Goal: Transaction & Acquisition: Obtain resource

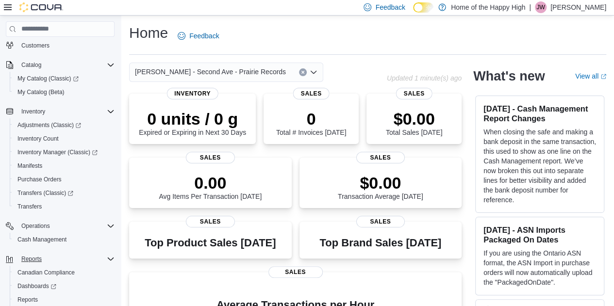
scroll to position [98, 0]
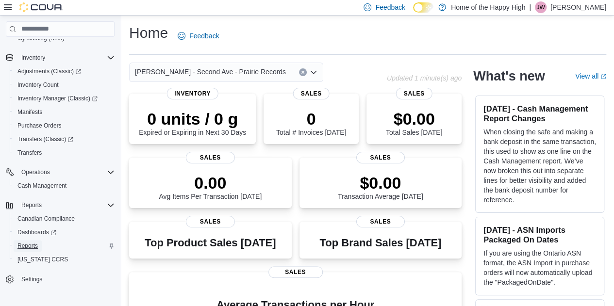
click at [29, 249] on span "Reports" at bounding box center [27, 246] width 20 height 8
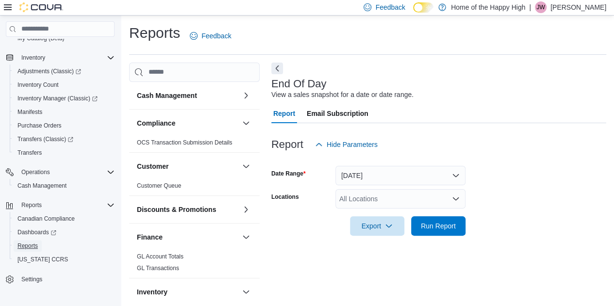
scroll to position [13, 0]
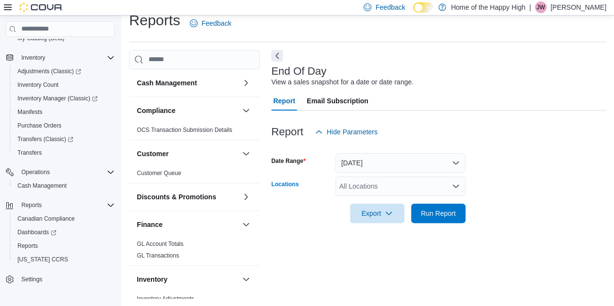
click at [371, 187] on div "All Locations" at bounding box center [401, 186] width 130 height 19
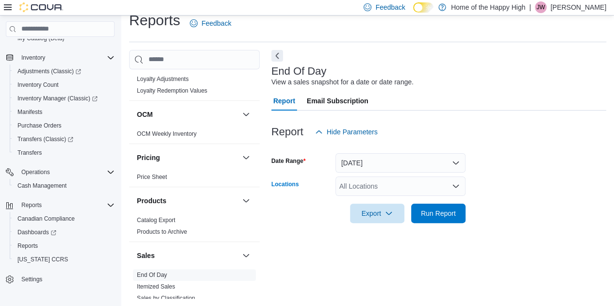
scroll to position [486, 0]
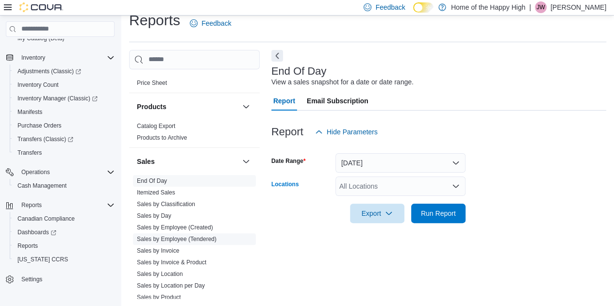
click at [184, 239] on link "Sales by Employee (Tendered)" at bounding box center [177, 239] width 80 height 7
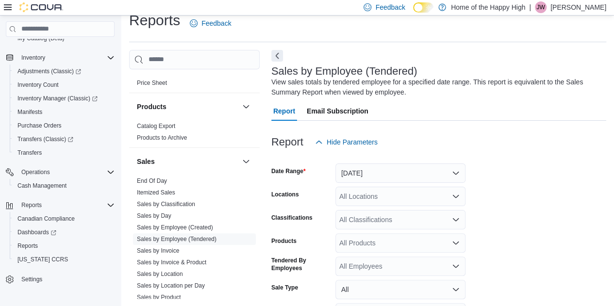
scroll to position [33, 0]
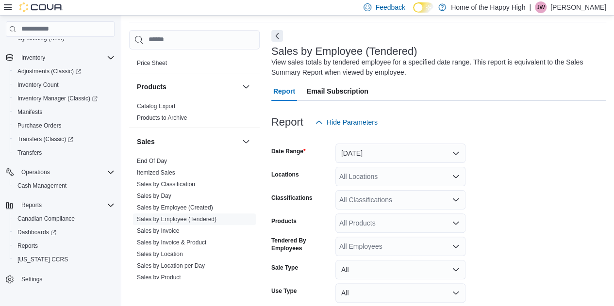
click at [393, 189] on form "Date Range Yesterday Locations All Locations Classifications All Classification…" at bounding box center [438, 242] width 335 height 221
click at [372, 178] on div "All Locations" at bounding box center [401, 176] width 130 height 19
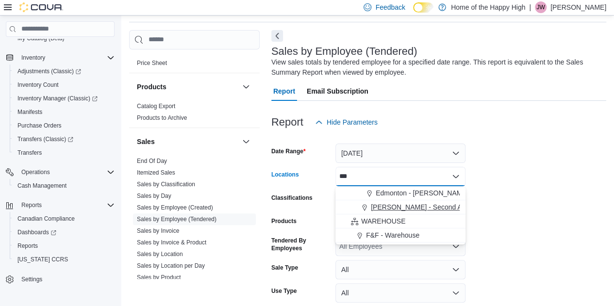
type input "***"
click at [381, 203] on span "[PERSON_NAME] - Second Ave - Prairie Records" at bounding box center [446, 208] width 151 height 10
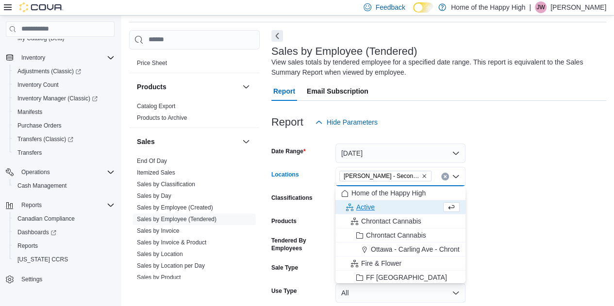
click at [544, 222] on form "Date Range Yesterday Locations Warman - Second Ave - Prairie Records Combo box.…" at bounding box center [438, 242] width 335 height 221
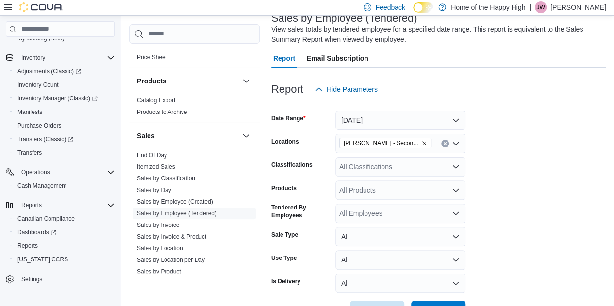
scroll to position [99, 0]
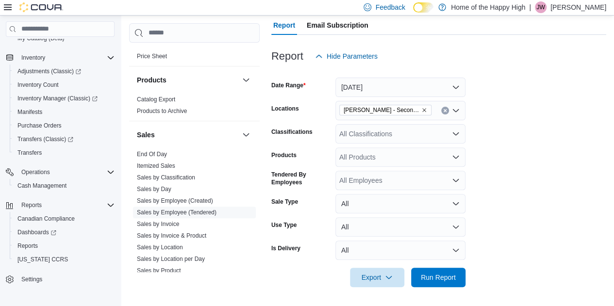
click at [442, 267] on div at bounding box center [438, 264] width 335 height 8
click at [443, 268] on div "Export Run Report" at bounding box center [368, 277] width 194 height 19
click at [451, 277] on span "Run Report" at bounding box center [438, 277] width 35 height 10
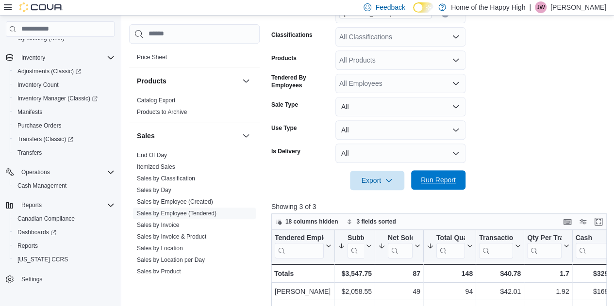
click at [444, 180] on span "Run Report" at bounding box center [438, 180] width 35 height 10
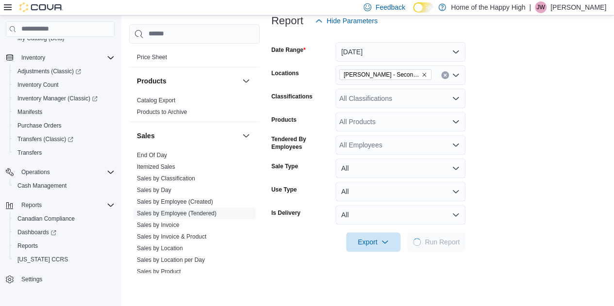
scroll to position [99, 0]
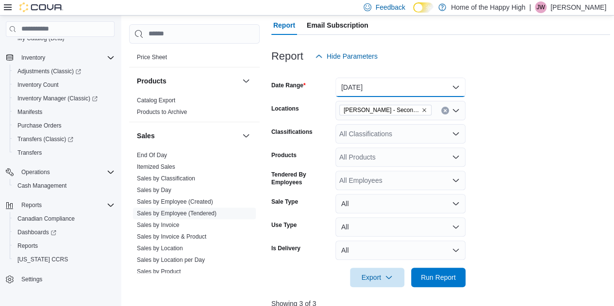
click at [372, 86] on button "[DATE]" at bounding box center [401, 87] width 130 height 19
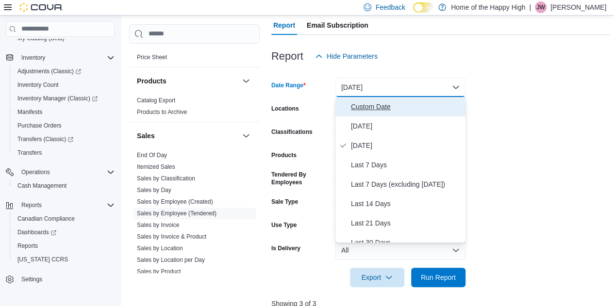
click at [368, 111] on span "Custom Date" at bounding box center [406, 107] width 111 height 12
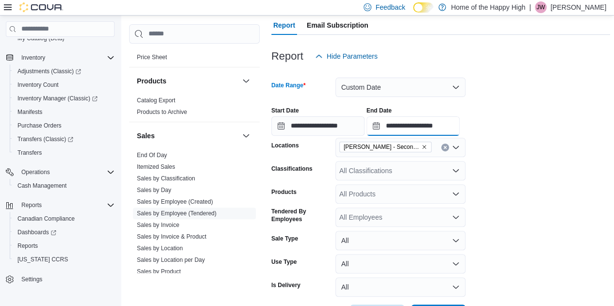
click at [445, 126] on input "**********" at bounding box center [413, 126] width 93 height 19
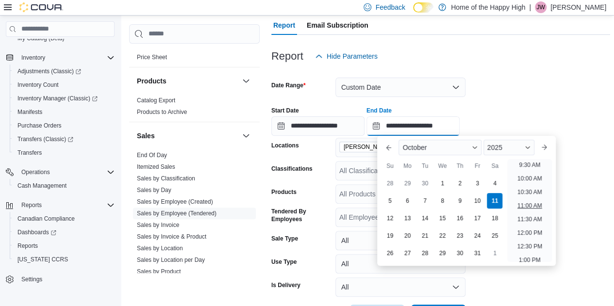
scroll to position [309, 0]
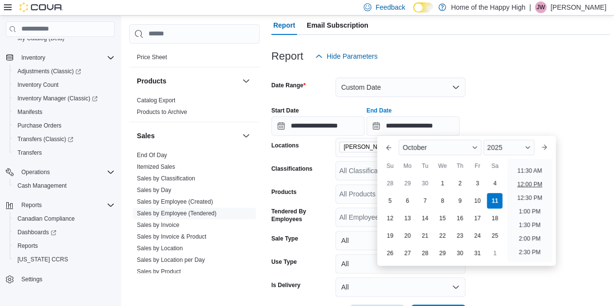
click at [536, 185] on li "12:00 PM" at bounding box center [529, 185] width 33 height 12
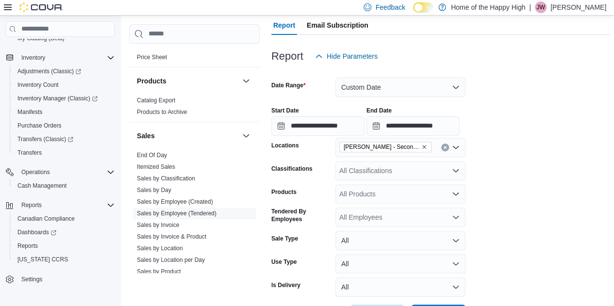
type input "**********"
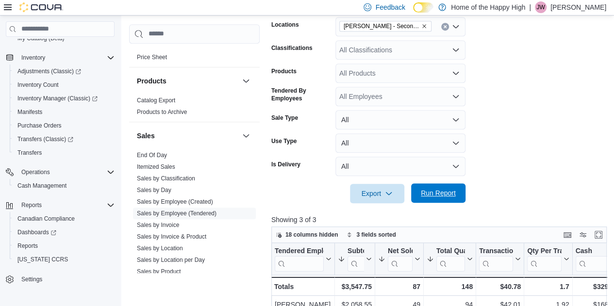
scroll to position [244, 0]
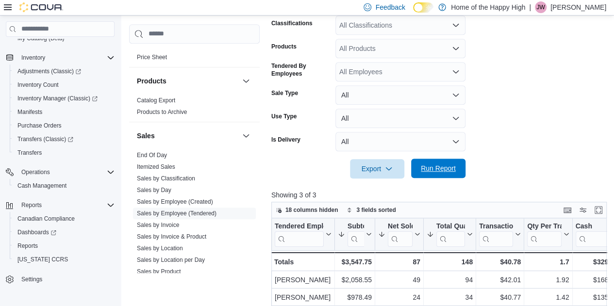
click at [448, 165] on span "Run Report" at bounding box center [438, 169] width 35 height 10
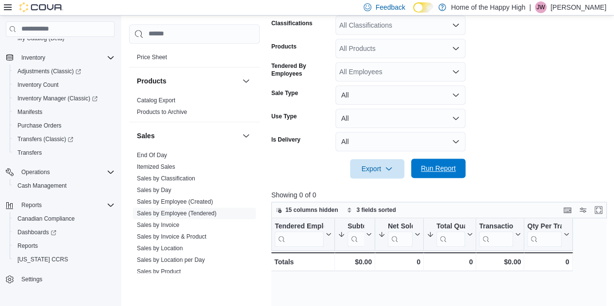
click at [441, 178] on span "Run Report" at bounding box center [438, 168] width 43 height 19
click at [426, 163] on span "Run Report" at bounding box center [438, 168] width 43 height 19
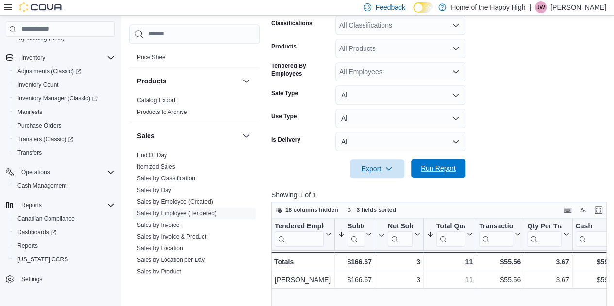
drag, startPoint x: 498, startPoint y: 146, endPoint x: 460, endPoint y: 164, distance: 41.5
click at [496, 146] on form "**********" at bounding box center [440, 49] width 339 height 258
click at [445, 163] on span "Run Report" at bounding box center [438, 168] width 43 height 19
click at [440, 173] on span "Run Report" at bounding box center [438, 168] width 43 height 19
click at [448, 164] on span "Run Report" at bounding box center [438, 169] width 35 height 10
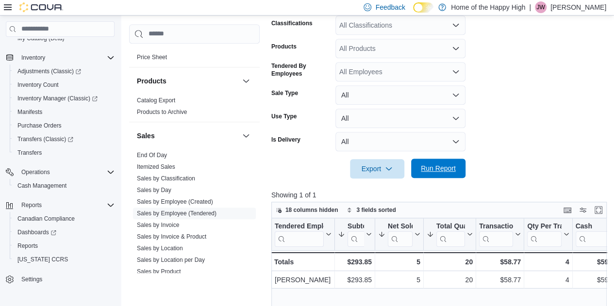
click at [448, 167] on span "Run Report" at bounding box center [438, 169] width 35 height 10
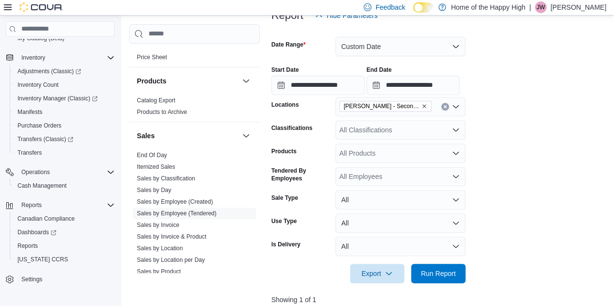
scroll to position [138, 0]
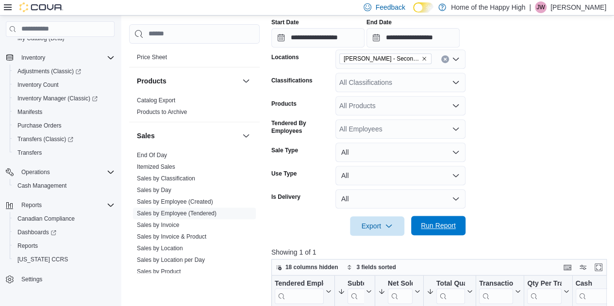
click at [445, 224] on span "Run Report" at bounding box center [438, 226] width 35 height 10
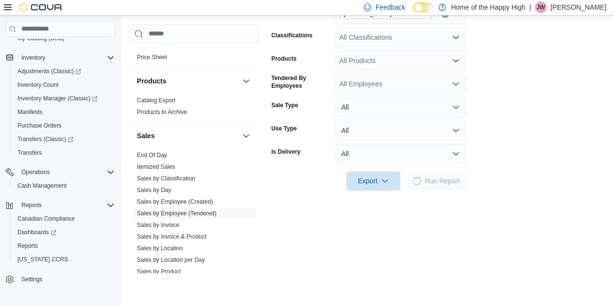
scroll to position [236, 0]
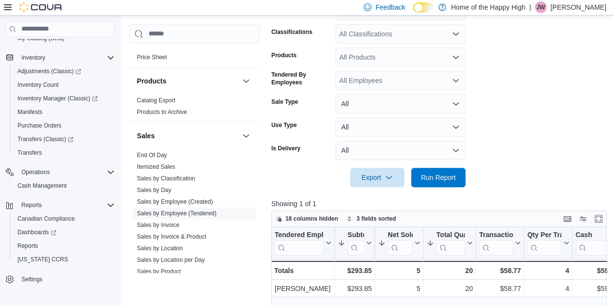
click at [396, 193] on div at bounding box center [440, 193] width 339 height 12
click at [374, 31] on div "All Classifications" at bounding box center [401, 33] width 130 height 19
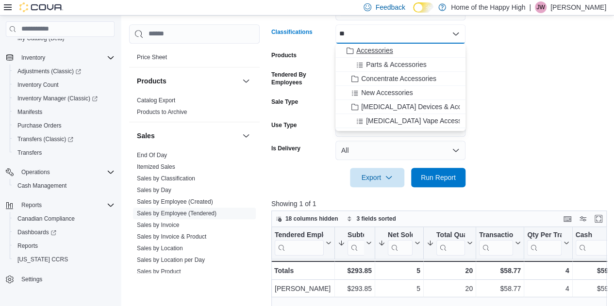
type input "**"
click at [363, 51] on span "Accessories" at bounding box center [374, 51] width 36 height 10
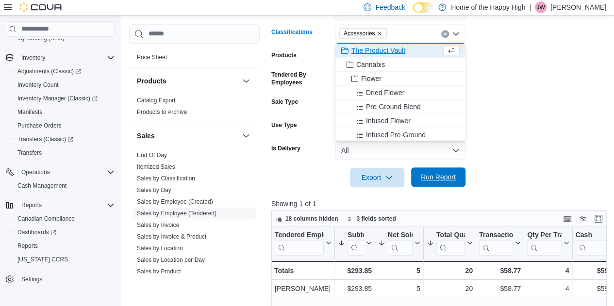
click at [441, 175] on span "Run Report" at bounding box center [438, 177] width 35 height 10
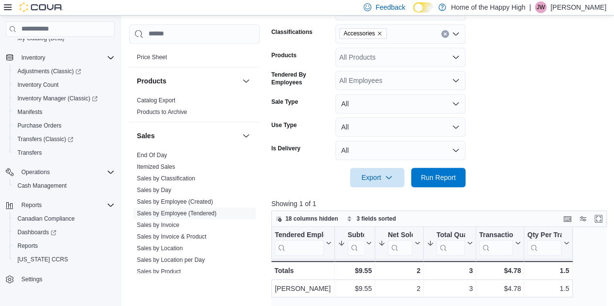
click at [446, 33] on icon "Clear input" at bounding box center [445, 34] width 2 height 2
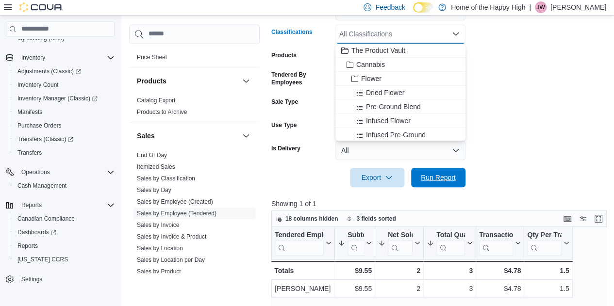
drag, startPoint x: 436, startPoint y: 186, endPoint x: 530, endPoint y: 109, distance: 121.1
click at [437, 185] on span "Run Report" at bounding box center [438, 177] width 43 height 19
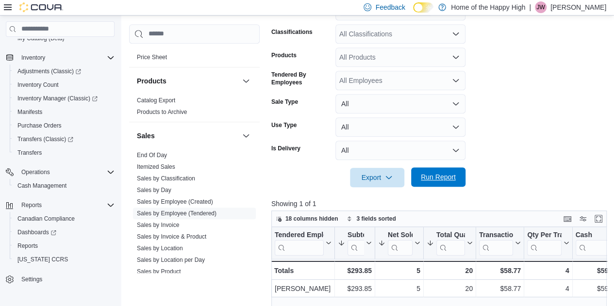
click at [434, 179] on span "Run Report" at bounding box center [438, 177] width 35 height 10
click at [453, 175] on span "Run Report" at bounding box center [438, 177] width 35 height 10
click at [371, 25] on div "All Classifications" at bounding box center [401, 33] width 130 height 19
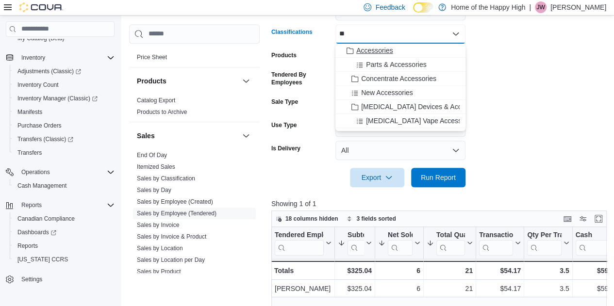
type input "**"
click at [379, 51] on span "Accessories" at bounding box center [374, 51] width 36 height 10
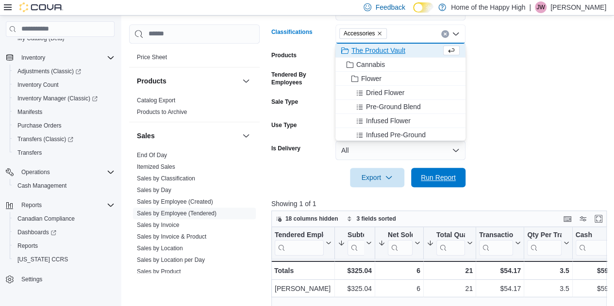
click at [444, 187] on span "Run Report" at bounding box center [438, 177] width 43 height 19
click at [445, 177] on span "Run Report" at bounding box center [438, 178] width 35 height 10
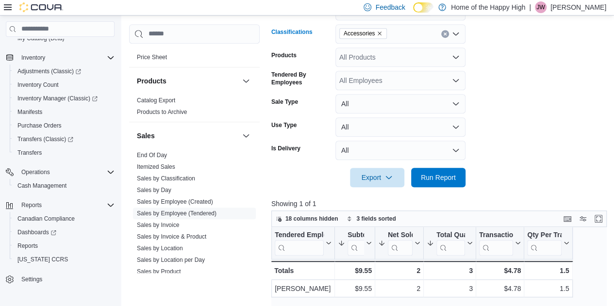
click at [446, 34] on icon "Clear input" at bounding box center [445, 34] width 4 height 4
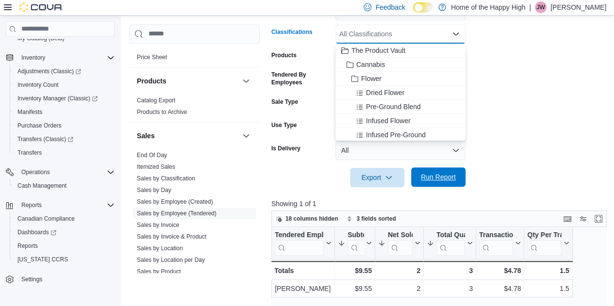
click at [434, 171] on span "Run Report" at bounding box center [438, 177] width 43 height 19
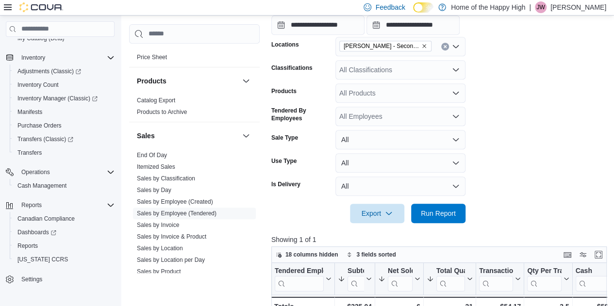
scroll to position [187, 0]
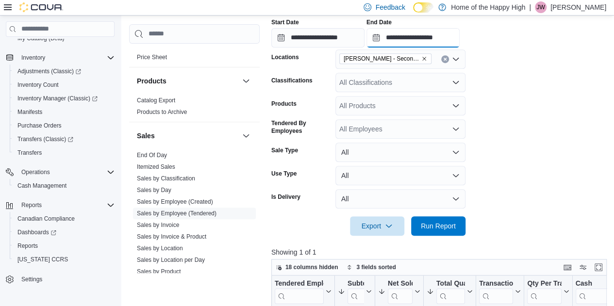
click at [442, 37] on input "**********" at bounding box center [413, 37] width 93 height 19
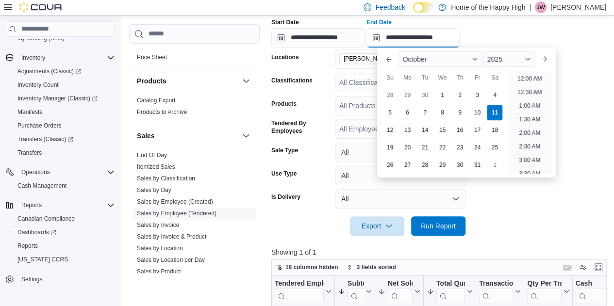
scroll to position [356, 0]
click at [527, 75] on li "1:00 PM" at bounding box center [530, 76] width 30 height 12
type input "**********"
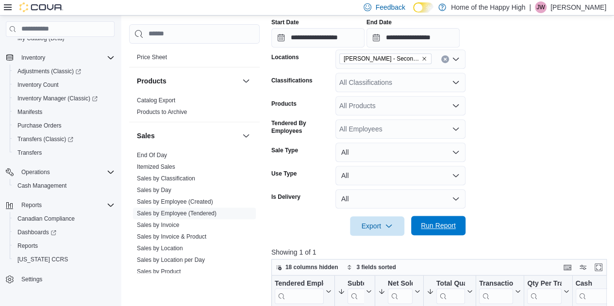
click at [437, 219] on span "Run Report" at bounding box center [438, 225] width 43 height 19
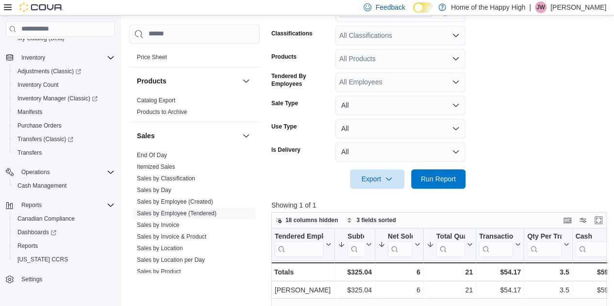
scroll to position [236, 0]
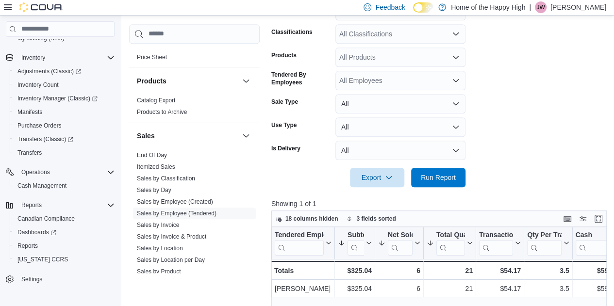
click at [511, 126] on form "**********" at bounding box center [440, 58] width 339 height 258
click at [425, 178] on span "Run Report" at bounding box center [438, 177] width 35 height 10
click at [451, 182] on span "Run Report" at bounding box center [438, 177] width 43 height 19
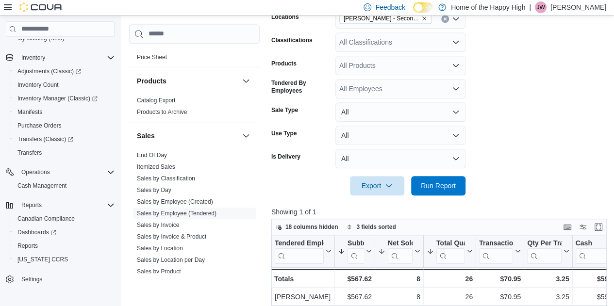
scroll to position [187, 0]
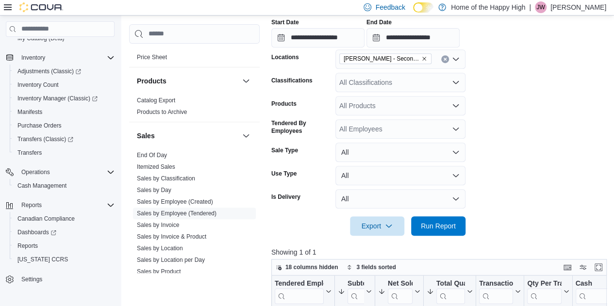
click at [420, 75] on div "All Classifications" at bounding box center [401, 82] width 130 height 19
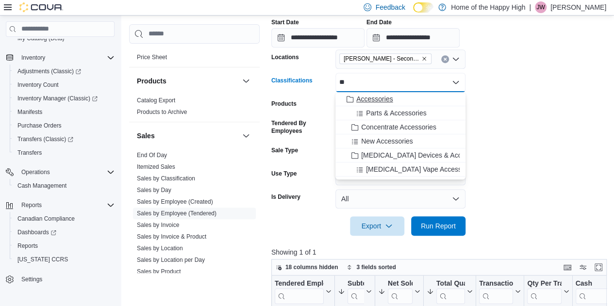
type input "**"
click at [390, 100] on span "Accessories" at bounding box center [374, 99] width 36 height 10
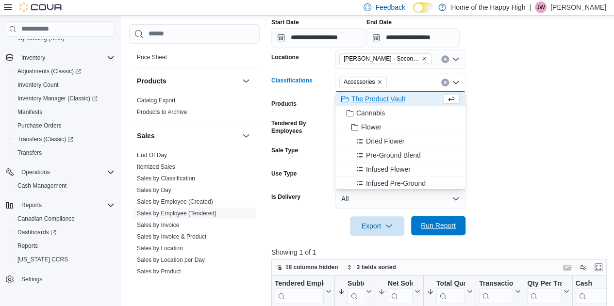
click at [440, 227] on span "Run Report" at bounding box center [438, 226] width 35 height 10
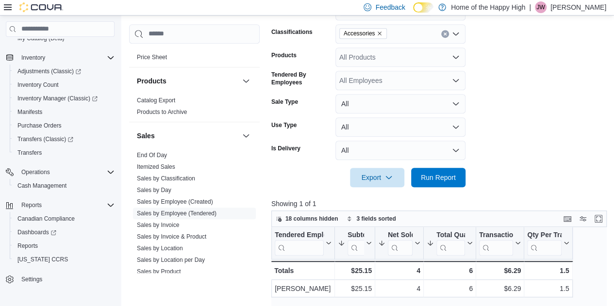
scroll to position [187, 0]
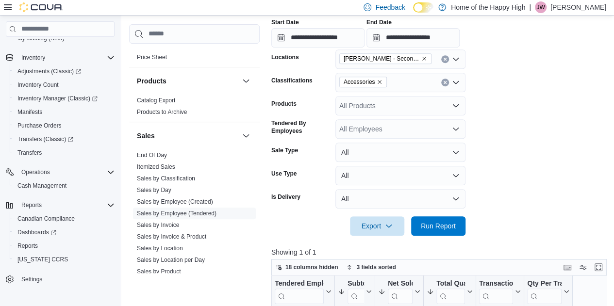
click at [448, 79] on div "Accessories" at bounding box center [401, 82] width 130 height 19
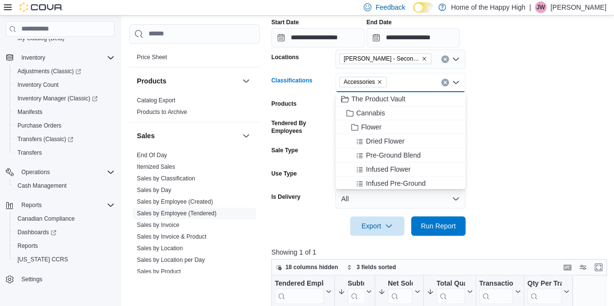
click at [449, 80] on div "Accessories Combo box. Selected. Accessories. Press Backspace to delete Accesso…" at bounding box center [401, 82] width 130 height 19
click at [446, 81] on icon "Clear input" at bounding box center [445, 82] width 2 height 2
click at [497, 83] on form "**********" at bounding box center [440, 107] width 339 height 258
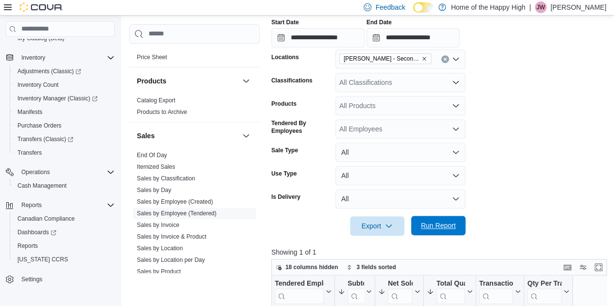
click at [440, 221] on span "Run Report" at bounding box center [438, 225] width 43 height 19
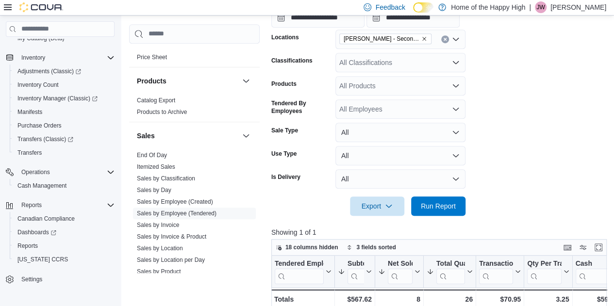
scroll to position [187, 0]
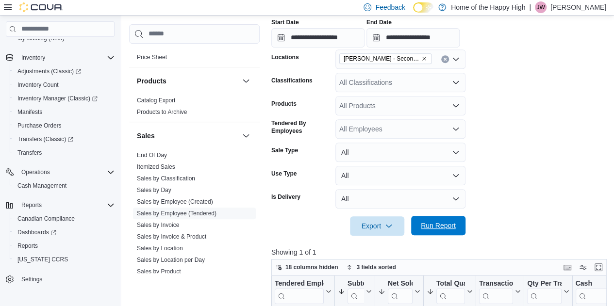
click at [461, 222] on button "Run Report" at bounding box center [438, 225] width 54 height 19
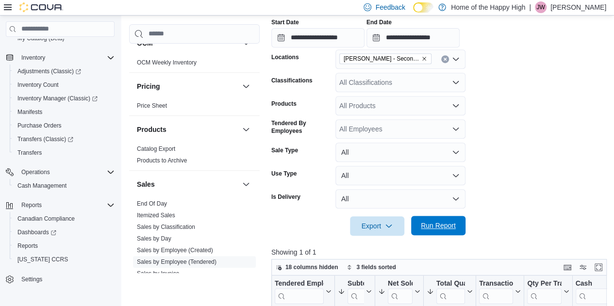
click at [444, 222] on span "Run Report" at bounding box center [438, 226] width 35 height 10
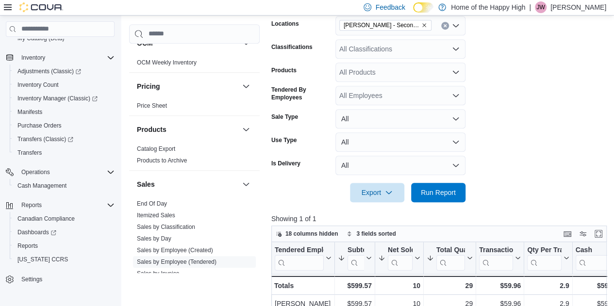
scroll to position [236, 0]
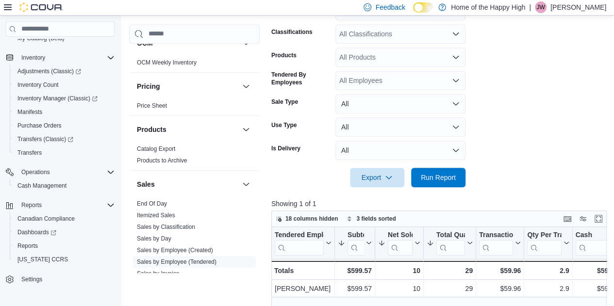
click at [607, 148] on form "**********" at bounding box center [440, 58] width 339 height 258
click at [457, 186] on div "Export Run Report" at bounding box center [368, 177] width 194 height 19
click at [455, 176] on span "Run Report" at bounding box center [438, 177] width 35 height 10
click at [397, 32] on div "All Classifications" at bounding box center [401, 33] width 130 height 19
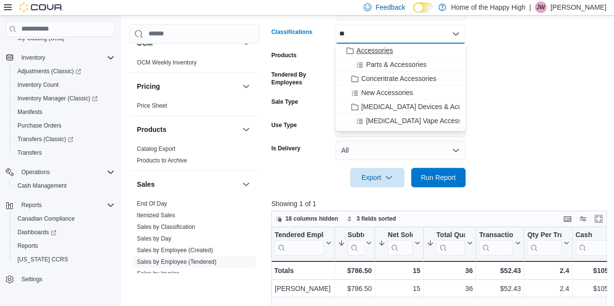
type input "**"
click at [380, 51] on span "Accessories" at bounding box center [374, 51] width 36 height 10
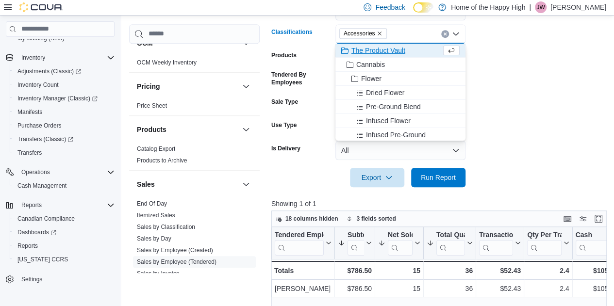
click at [439, 167] on div at bounding box center [440, 164] width 339 height 8
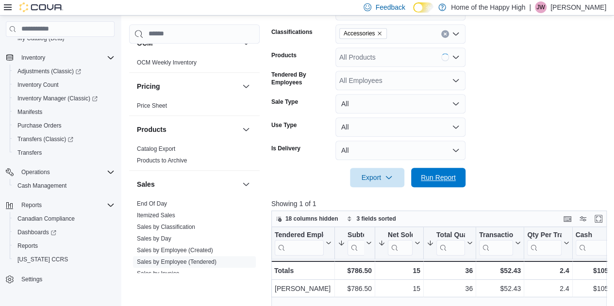
drag, startPoint x: 444, startPoint y: 182, endPoint x: 505, endPoint y: 128, distance: 81.1
click at [444, 179] on span "Run Report" at bounding box center [438, 177] width 43 height 19
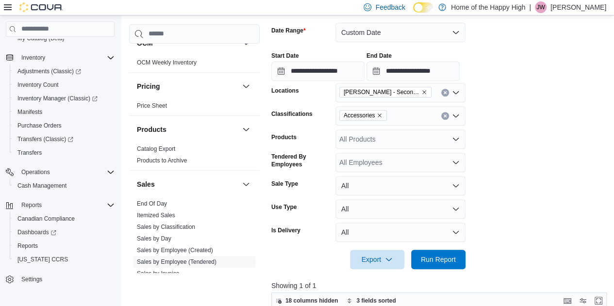
scroll to position [138, 0]
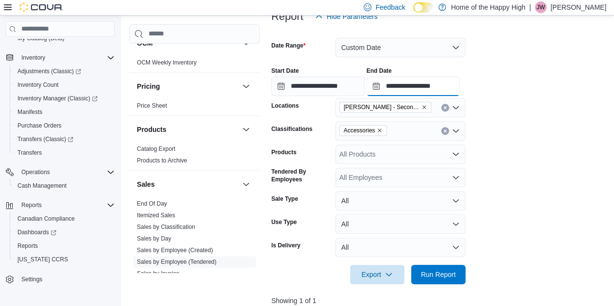
click at [448, 92] on input "**********" at bounding box center [413, 86] width 93 height 19
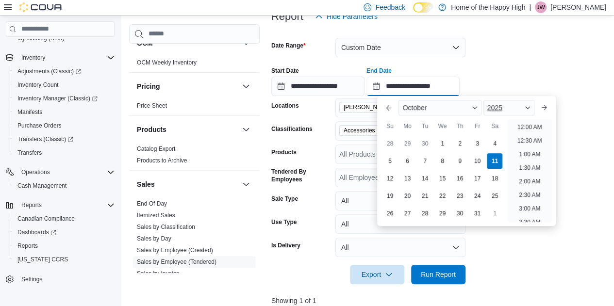
scroll to position [384, 0]
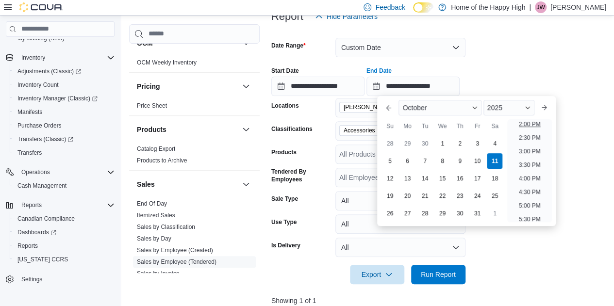
click at [530, 124] on li "2:00 PM" at bounding box center [530, 124] width 30 height 12
type input "**********"
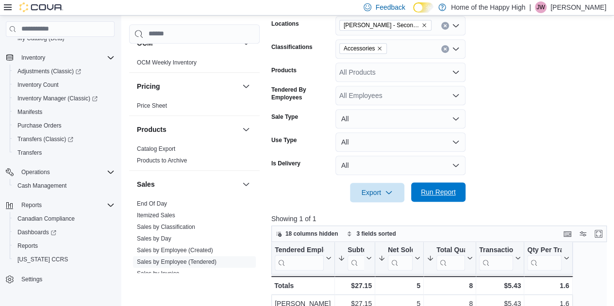
scroll to position [236, 0]
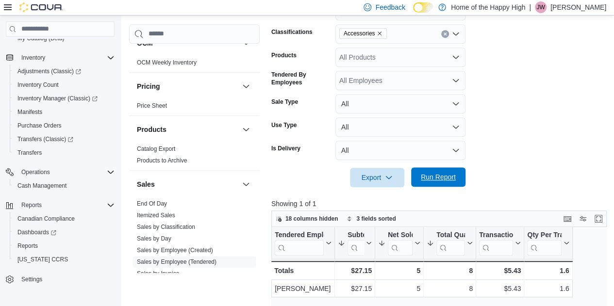
click at [450, 177] on span "Run Report" at bounding box center [438, 177] width 35 height 10
click at [446, 34] on icon "Clear input" at bounding box center [445, 34] width 2 height 2
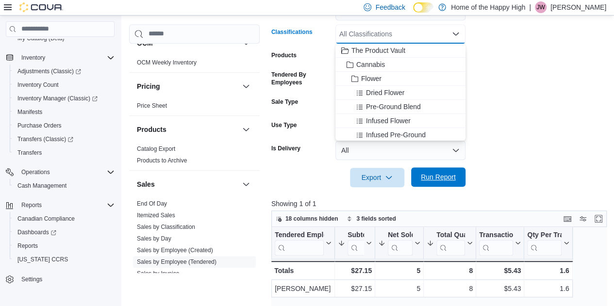
click at [445, 182] on div "**********" at bounding box center [440, 177] width 339 height 558
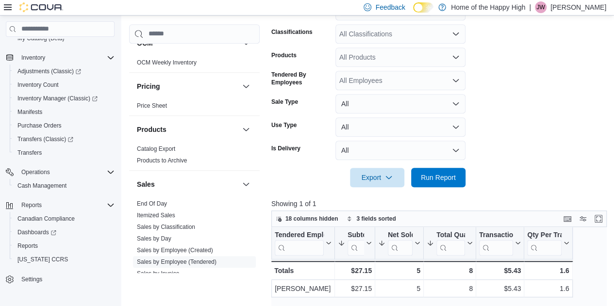
click at [442, 165] on div at bounding box center [440, 164] width 339 height 8
click at [440, 177] on span "Run Report" at bounding box center [438, 177] width 35 height 10
click at [524, 110] on form "**********" at bounding box center [440, 58] width 339 height 258
click at [443, 187] on span "Run Report" at bounding box center [438, 177] width 43 height 19
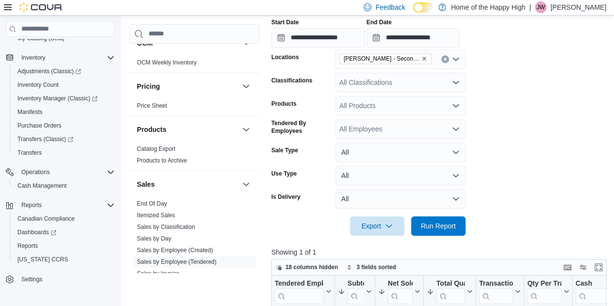
scroll to position [236, 0]
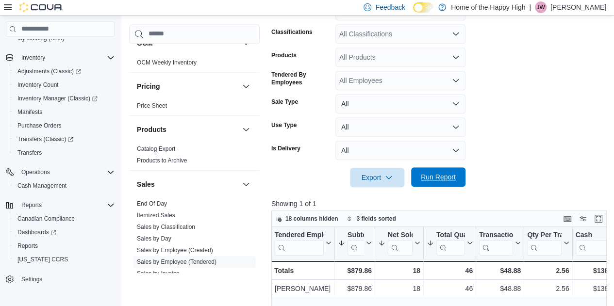
click at [443, 173] on span "Run Report" at bounding box center [438, 177] width 35 height 10
click at [448, 176] on span "Run Report" at bounding box center [438, 177] width 35 height 10
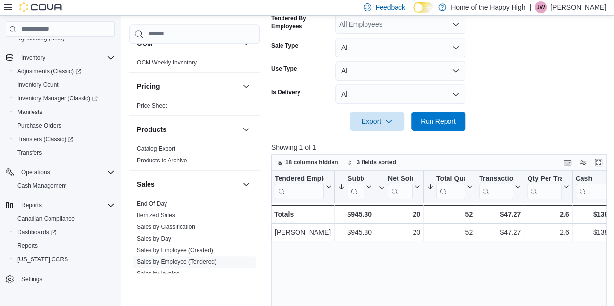
scroll to position [292, 0]
click at [446, 128] on span "Run Report" at bounding box center [438, 120] width 43 height 19
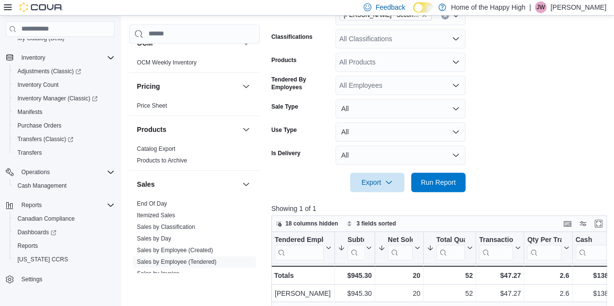
scroll to position [228, 0]
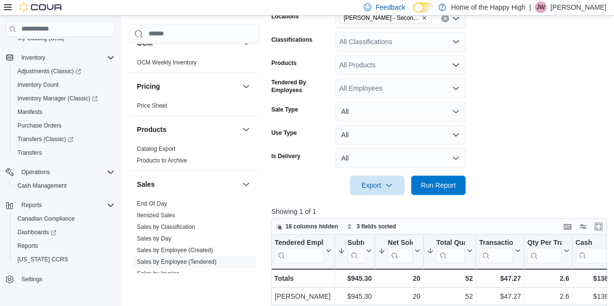
click at [547, 109] on form "**********" at bounding box center [440, 66] width 339 height 258
click at [548, 109] on form "**********" at bounding box center [440, 66] width 339 height 258
click at [447, 187] on span "Run Report" at bounding box center [438, 185] width 35 height 10
click at [376, 40] on div "All Classifications" at bounding box center [401, 41] width 130 height 19
click at [497, 64] on form "**********" at bounding box center [440, 66] width 339 height 258
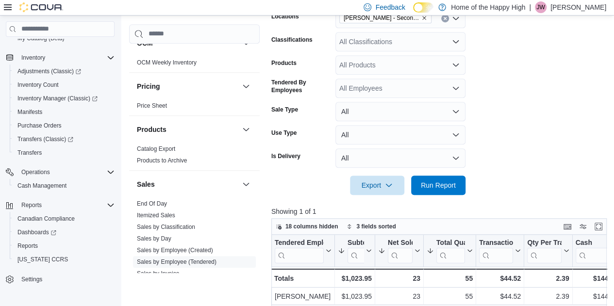
click at [401, 43] on div "All Classifications" at bounding box center [401, 41] width 130 height 19
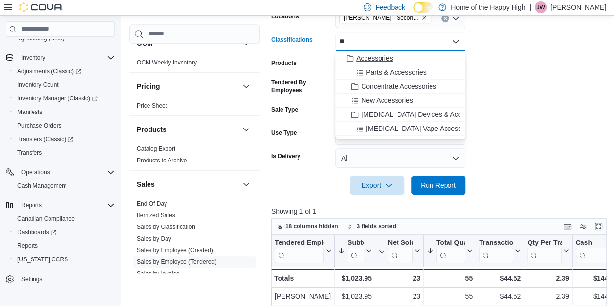
type input "**"
click at [385, 54] on span "Accessories" at bounding box center [374, 58] width 36 height 10
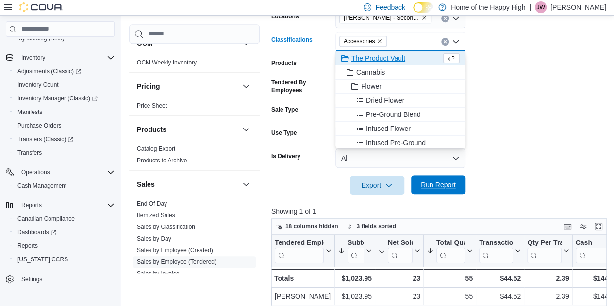
click at [452, 191] on span "Run Report" at bounding box center [438, 184] width 43 height 19
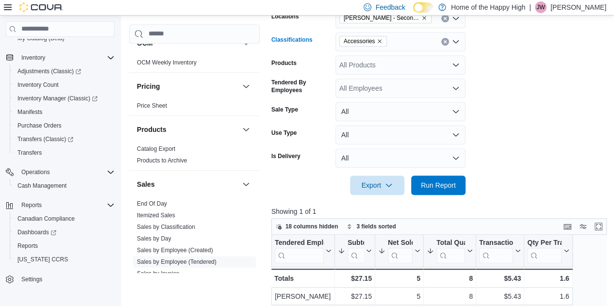
click at [448, 39] on button "Clear input" at bounding box center [445, 42] width 8 height 8
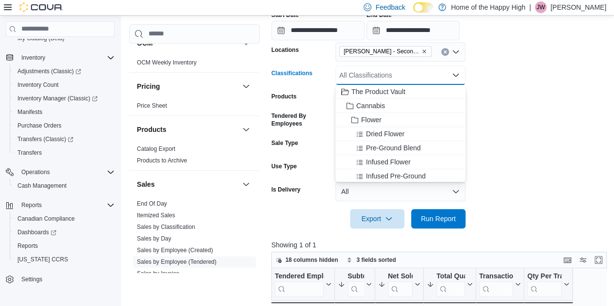
scroll to position [179, 0]
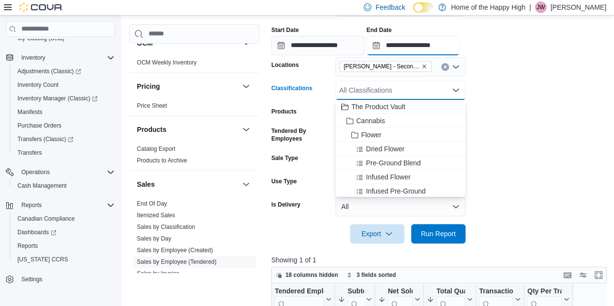
click at [452, 45] on input "**********" at bounding box center [413, 45] width 93 height 19
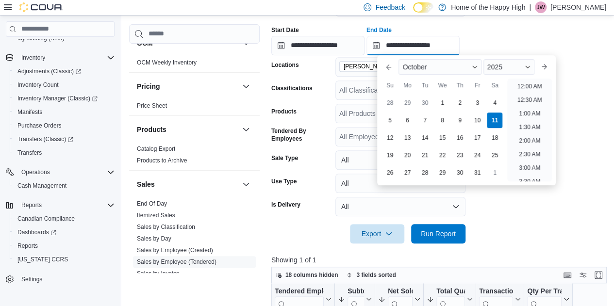
scroll to position [411, 0]
click at [538, 88] on li "3:00 PM" at bounding box center [530, 84] width 30 height 12
type input "**********"
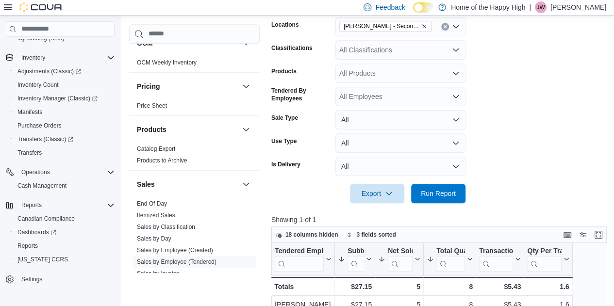
scroll to position [325, 0]
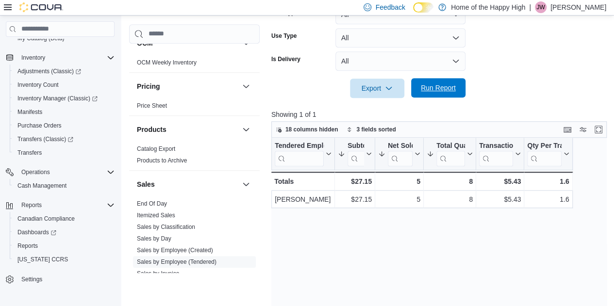
click at [443, 86] on span "Run Report" at bounding box center [438, 88] width 35 height 10
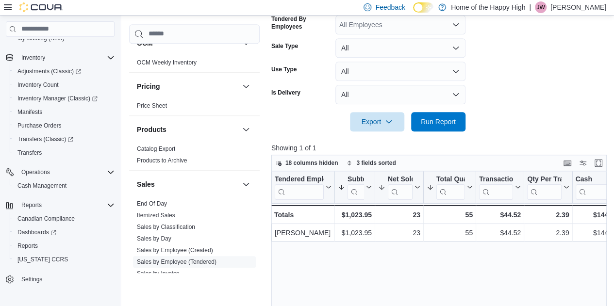
scroll to position [276, 0]
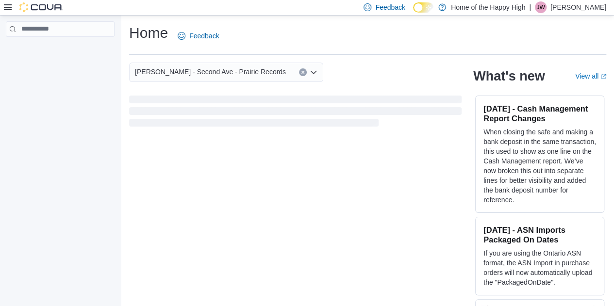
click at [12, 7] on div at bounding box center [33, 7] width 59 height 10
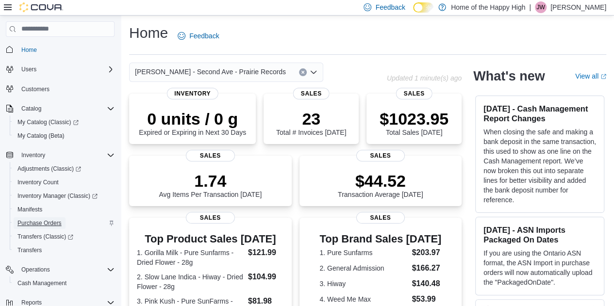
click at [46, 228] on span "Purchase Orders" at bounding box center [39, 224] width 44 height 12
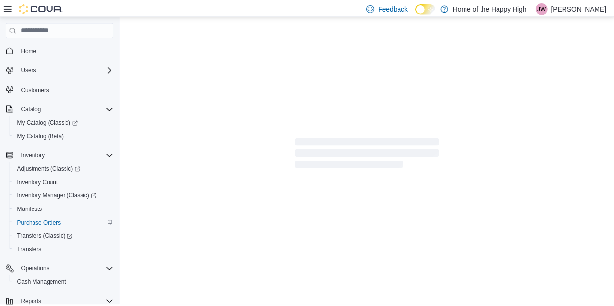
scroll to position [98, 0]
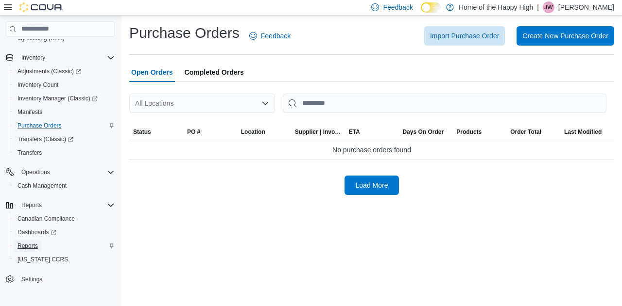
click at [33, 249] on span "Reports" at bounding box center [27, 246] width 20 height 8
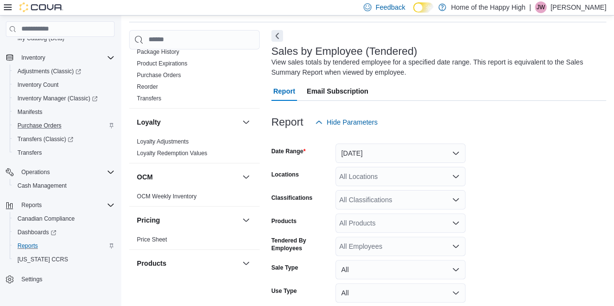
scroll to position [136, 0]
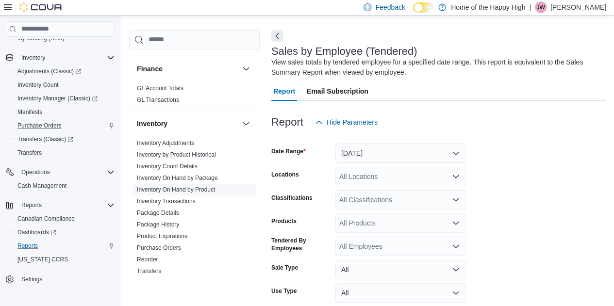
click at [170, 186] on link "Inventory On Hand by Product" at bounding box center [176, 189] width 78 height 7
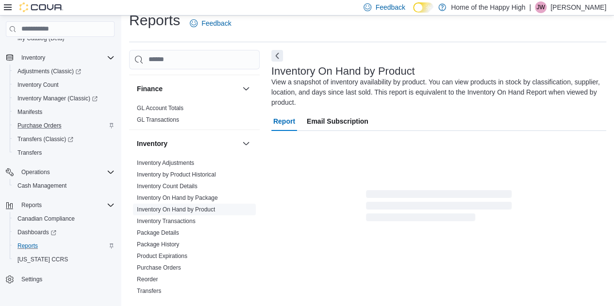
scroll to position [43, 0]
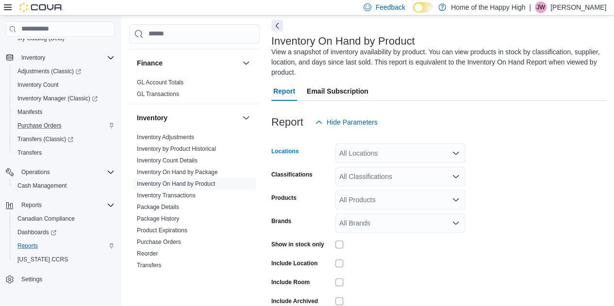
click at [376, 152] on div "All Locations" at bounding box center [401, 153] width 130 height 19
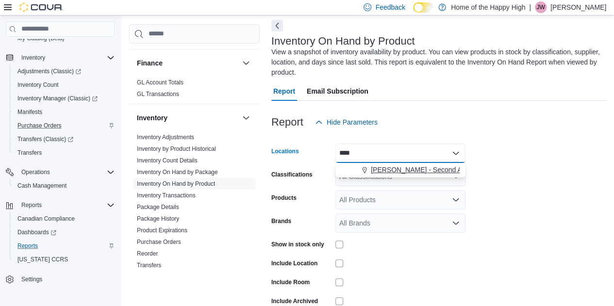
type input "****"
click at [383, 172] on span "[PERSON_NAME] - Second Ave - Prairie Records" at bounding box center [446, 170] width 151 height 10
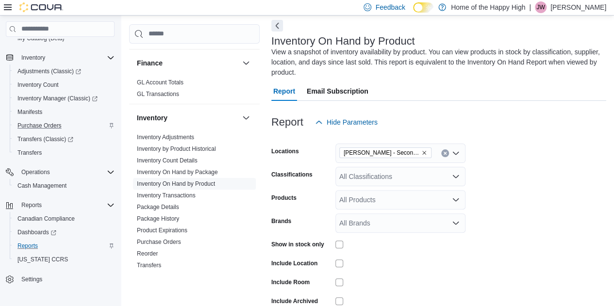
click at [568, 198] on form "Locations [PERSON_NAME] - Second Ave - Prairie Records Classifications All Clas…" at bounding box center [438, 234] width 335 height 204
click at [390, 178] on div "All Classifications" at bounding box center [401, 176] width 130 height 19
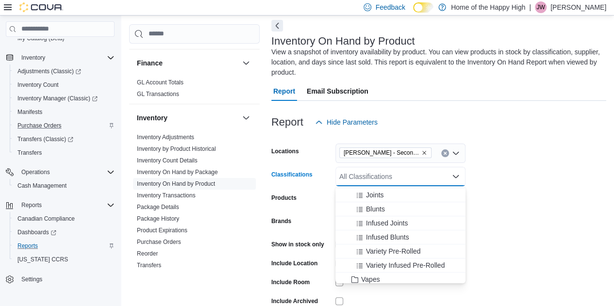
scroll to position [141, 0]
click at [387, 221] on span "Infused Joints" at bounding box center [387, 221] width 42 height 10
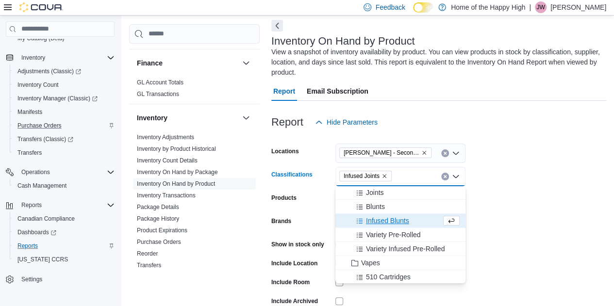
click at [590, 234] on form "Locations [PERSON_NAME] - Second Ave - Prairie Records Classifications Infused …" at bounding box center [438, 234] width 335 height 204
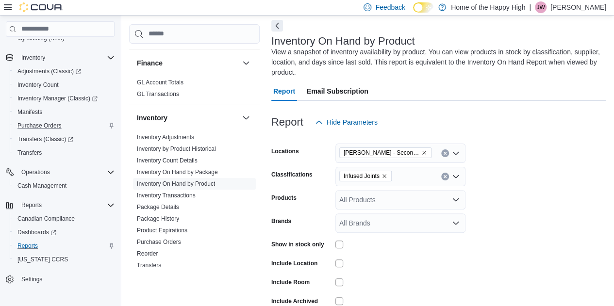
scroll to position [91, 0]
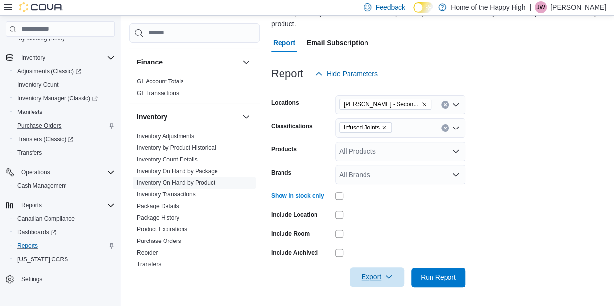
click at [395, 273] on span "Export" at bounding box center [377, 277] width 43 height 19
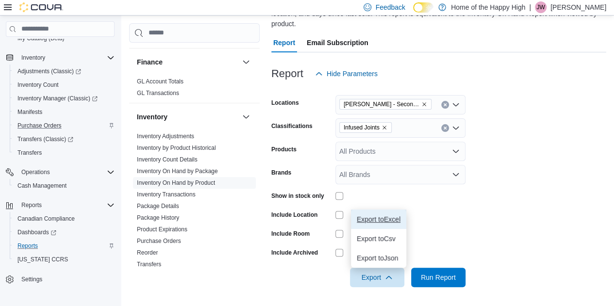
click at [385, 215] on button "Export to Excel" at bounding box center [378, 219] width 55 height 19
